Goal: Check status

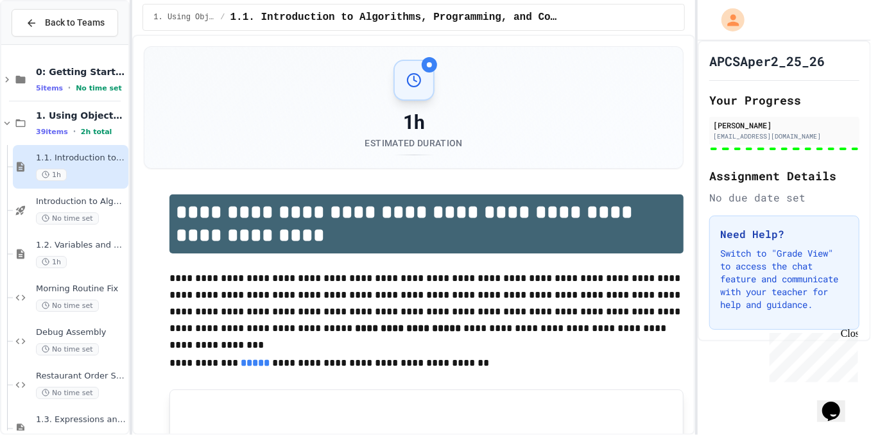
click at [849, 173] on h2 "Assignment Details" at bounding box center [784, 176] width 150 height 18
click at [854, 196] on div "APCSAper2_25_26 Your Progress [PERSON_NAME] [EMAIL_ADDRESS][DOMAIN_NAME] Assign…" at bounding box center [784, 190] width 173 height 301
